Goal: Check status: Check status

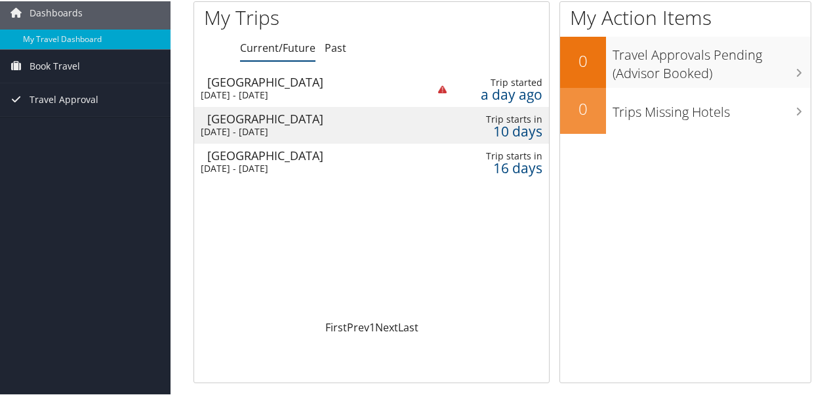
scroll to position [66, 0]
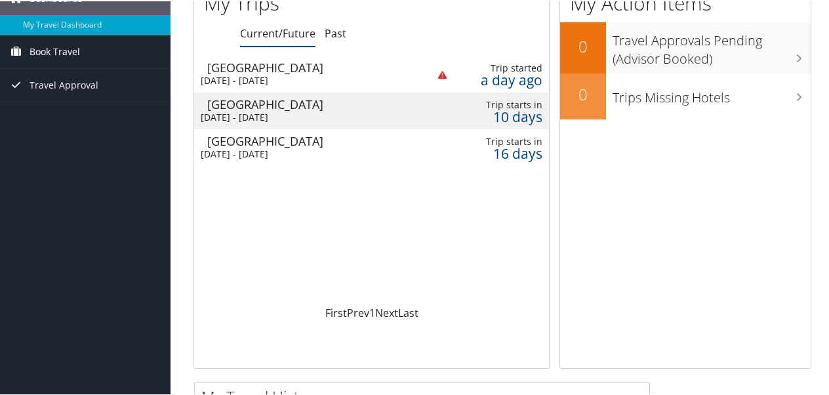
click at [50, 49] on span "Book Travel" at bounding box center [54, 50] width 50 height 33
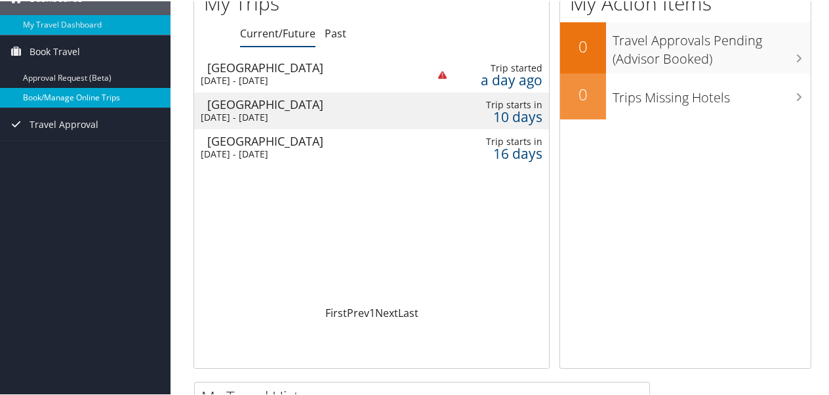
click at [55, 97] on link "Book/Manage Online Trips" at bounding box center [85, 97] width 170 height 20
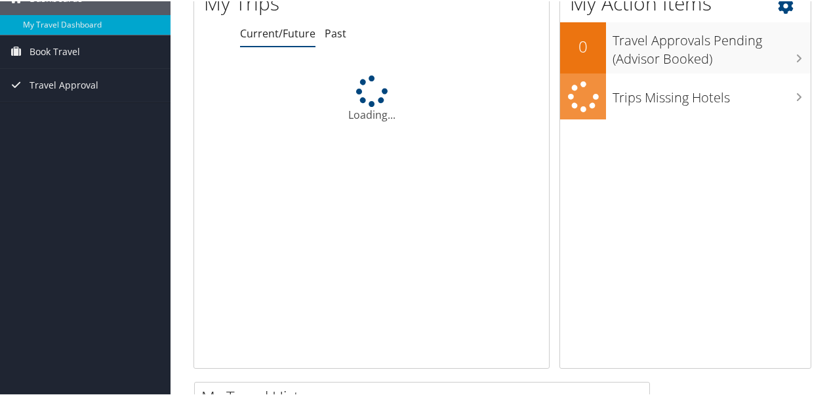
scroll to position [66, 0]
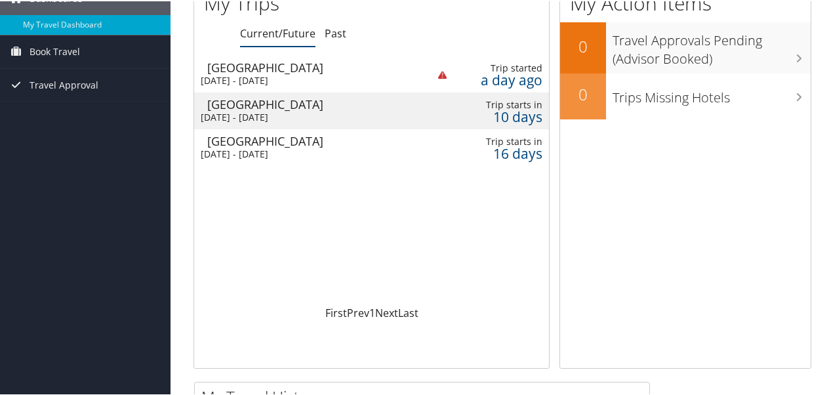
click at [259, 110] on div "[DATE] - [DATE]" at bounding box center [305, 116] width 208 height 12
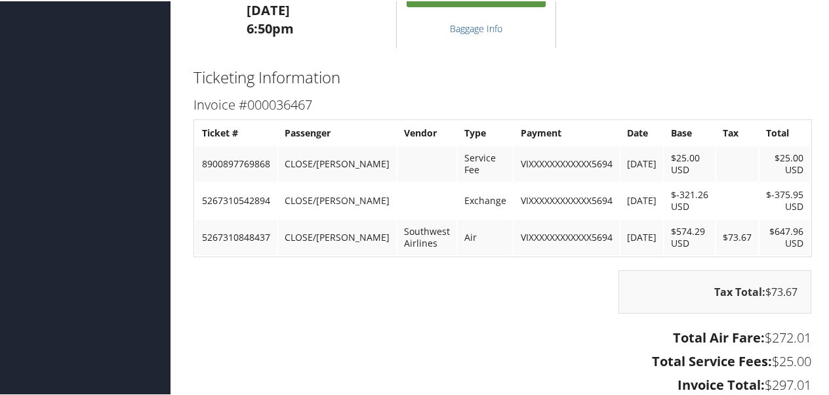
scroll to position [1377, 0]
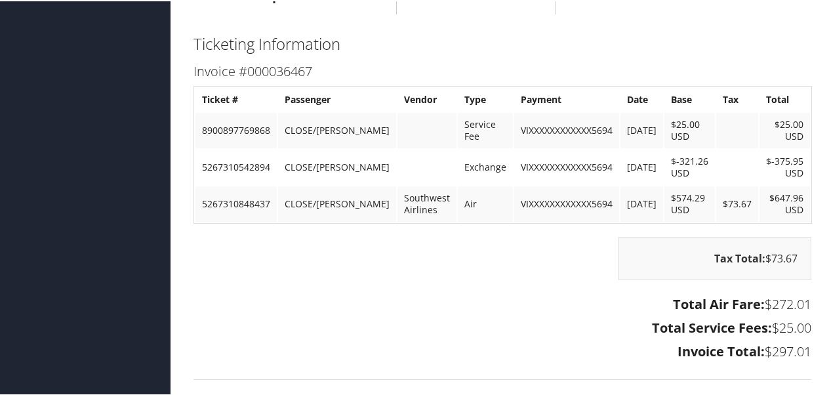
click at [513, 260] on div "Tax Total: $73.67" at bounding box center [502, 263] width 637 height 56
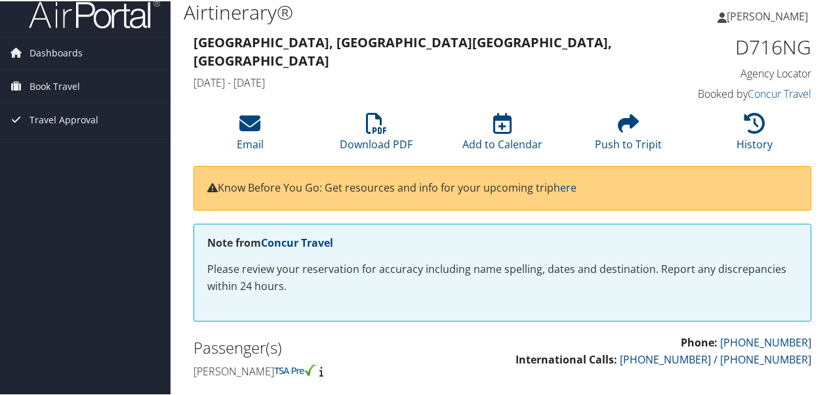
scroll to position [0, 0]
